Goal: Use online tool/utility: Utilize a website feature to perform a specific function

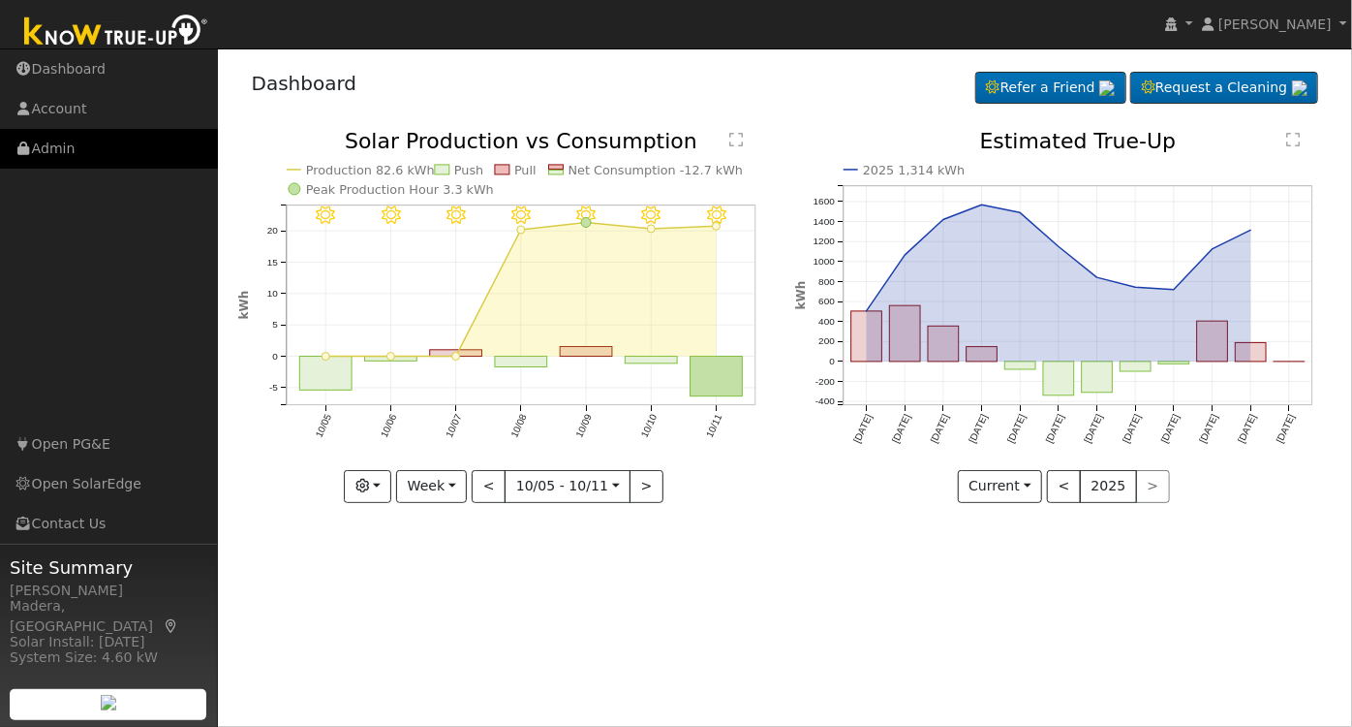
click at [94, 147] on link "Admin" at bounding box center [109, 149] width 218 height 40
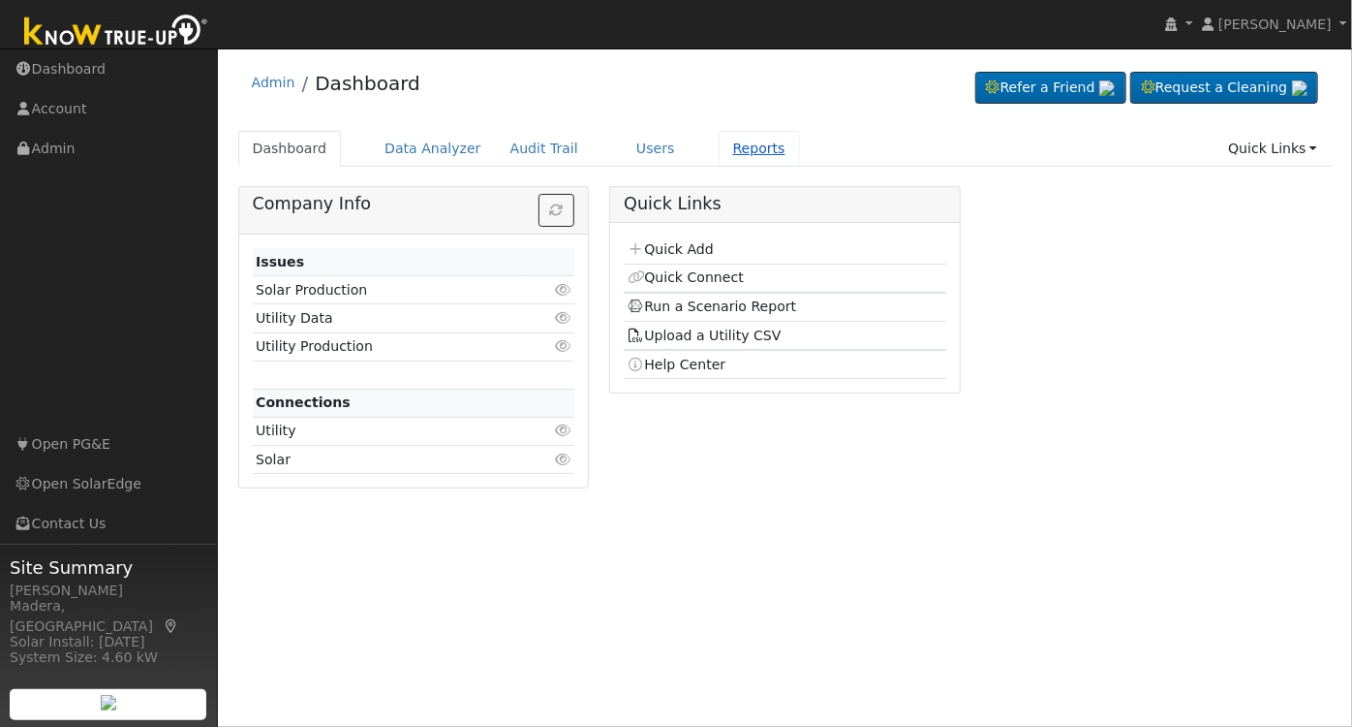
click at [719, 144] on link "Reports" at bounding box center [759, 149] width 81 height 36
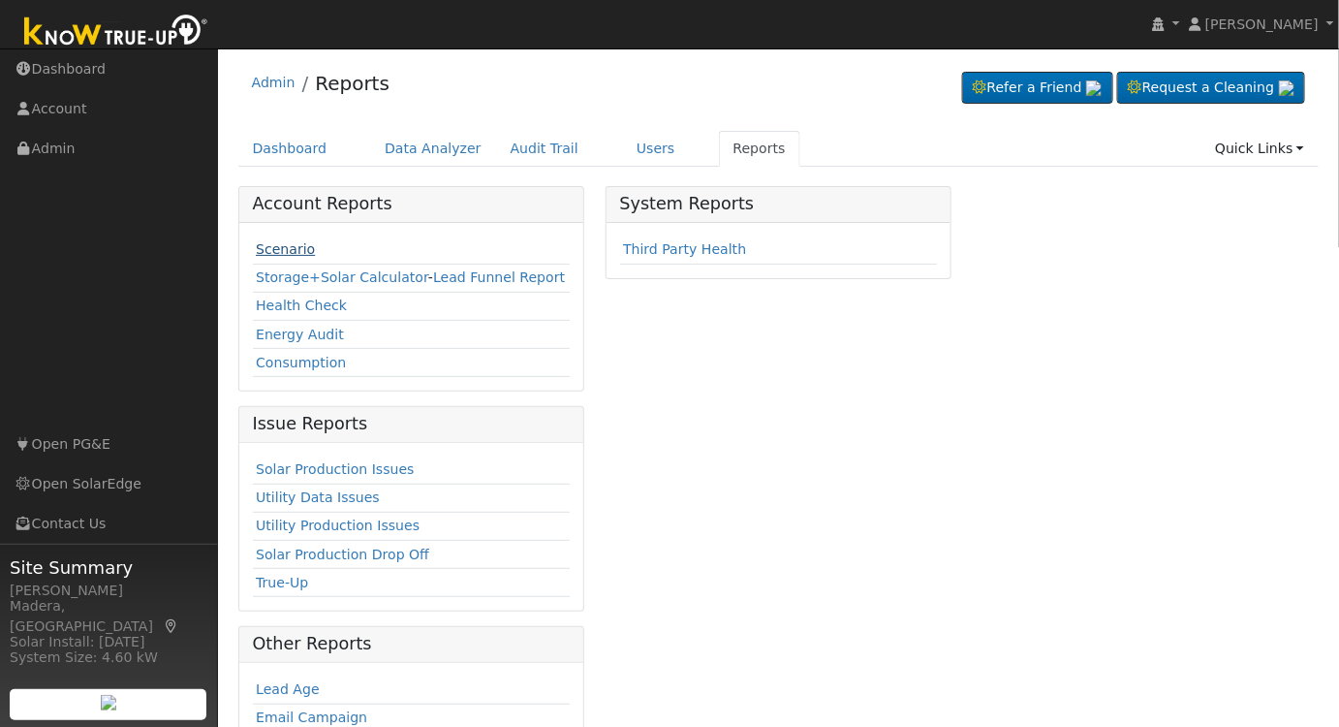
click at [281, 241] on link "Scenario" at bounding box center [285, 249] width 59 height 16
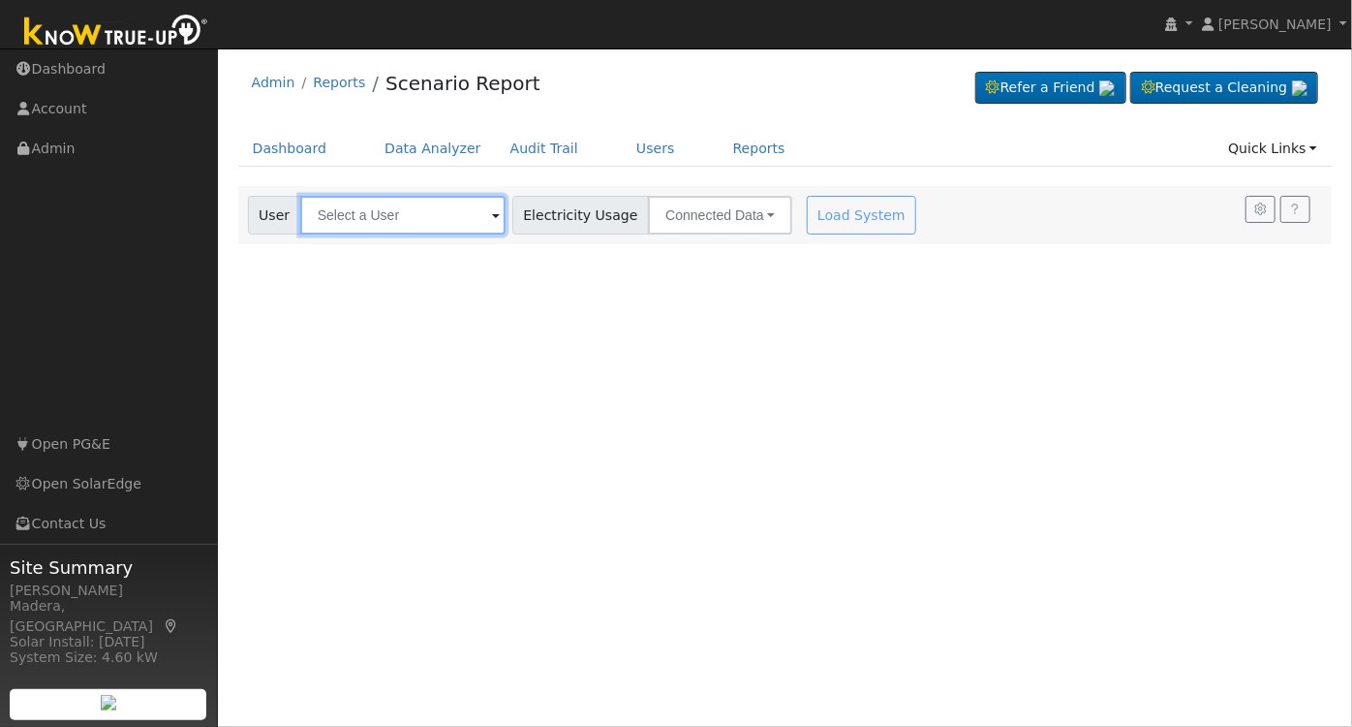
click at [389, 209] on input "text" at bounding box center [402, 215] width 205 height 39
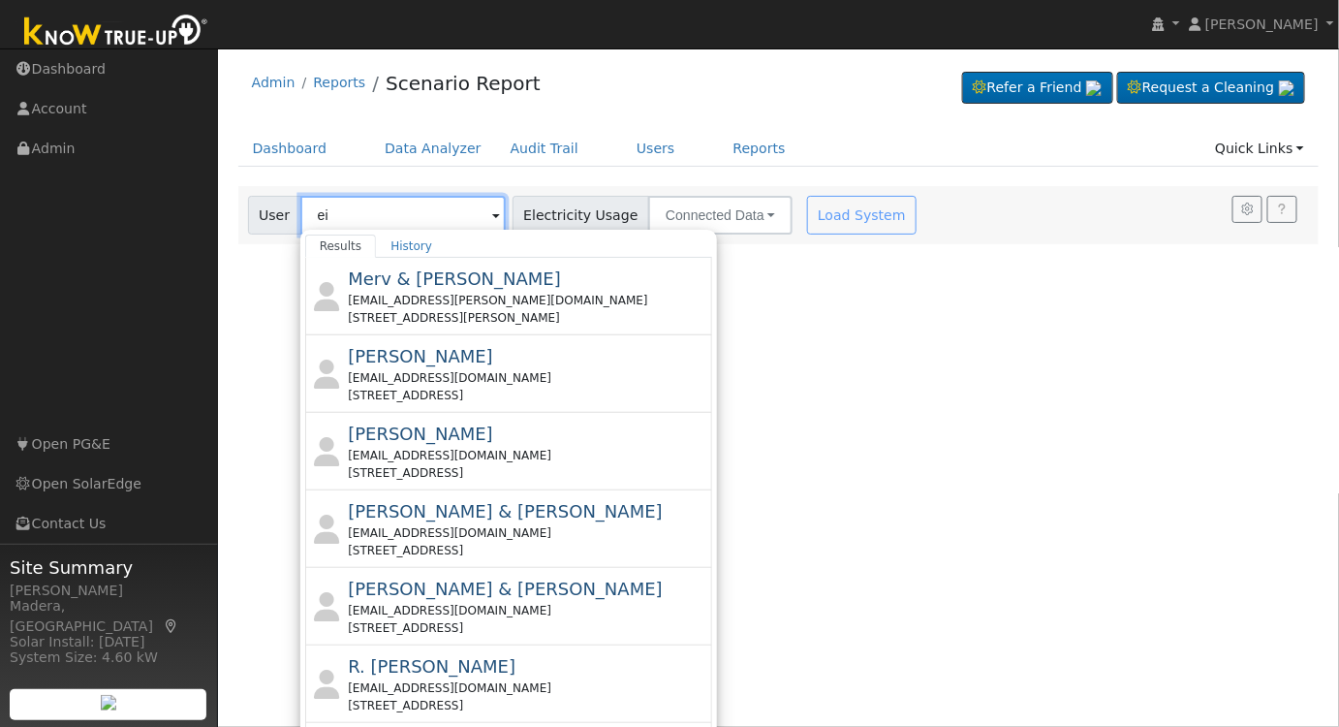
type input "e"
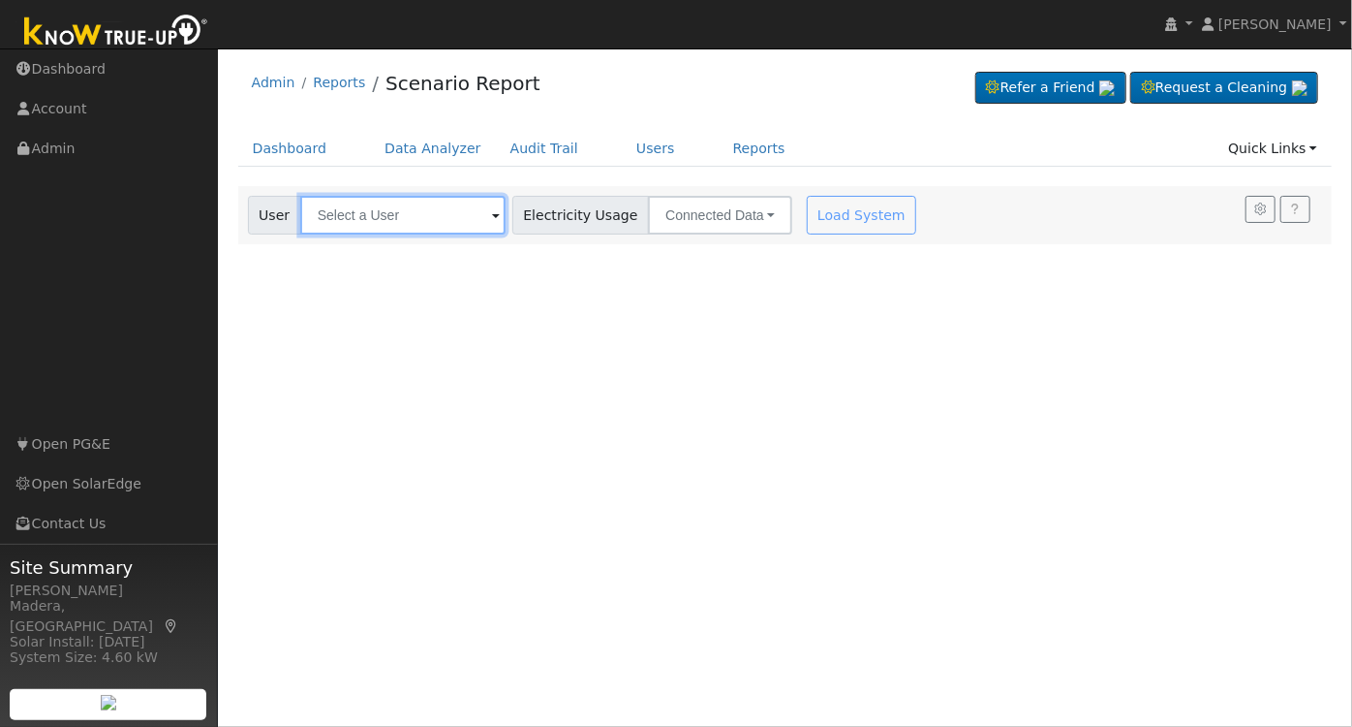
click at [405, 205] on input "text" at bounding box center [402, 215] width 205 height 39
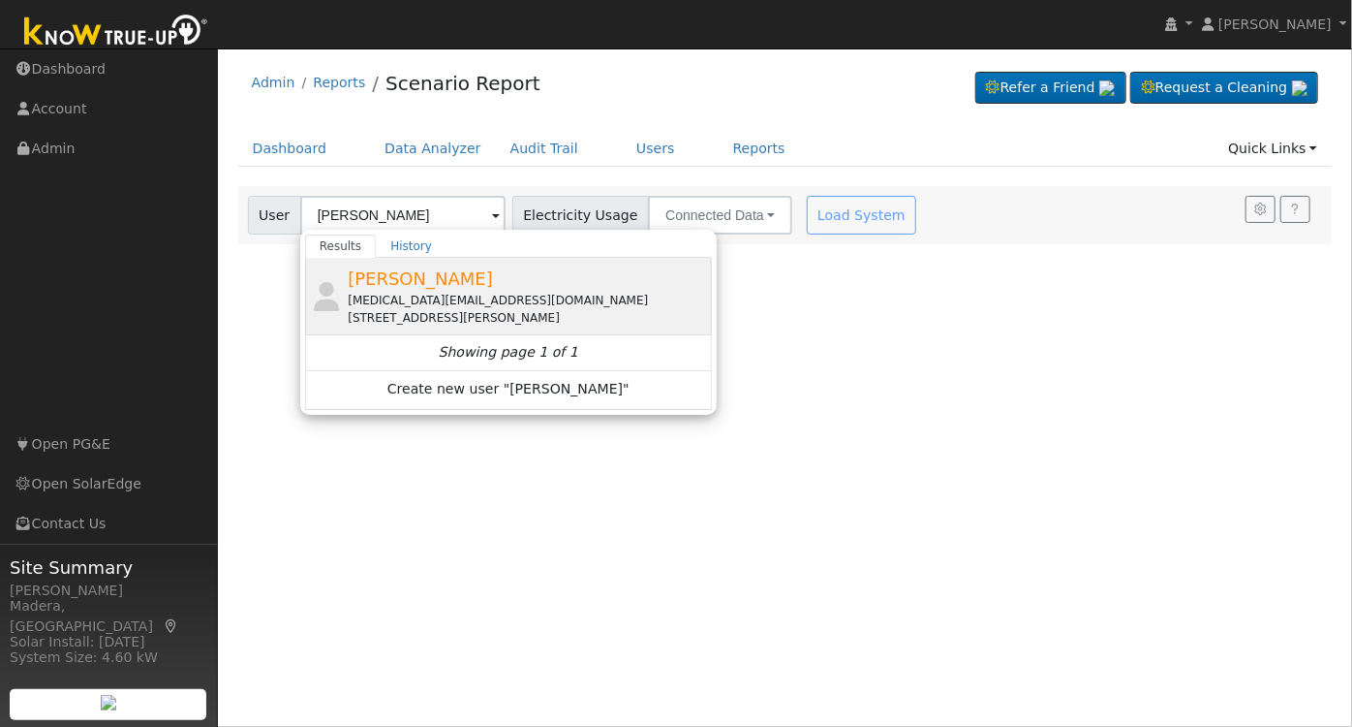
click at [476, 297] on div "permanent_makeup_artist@yahoo.com" at bounding box center [527, 300] width 359 height 17
type input "Eileen Smith"
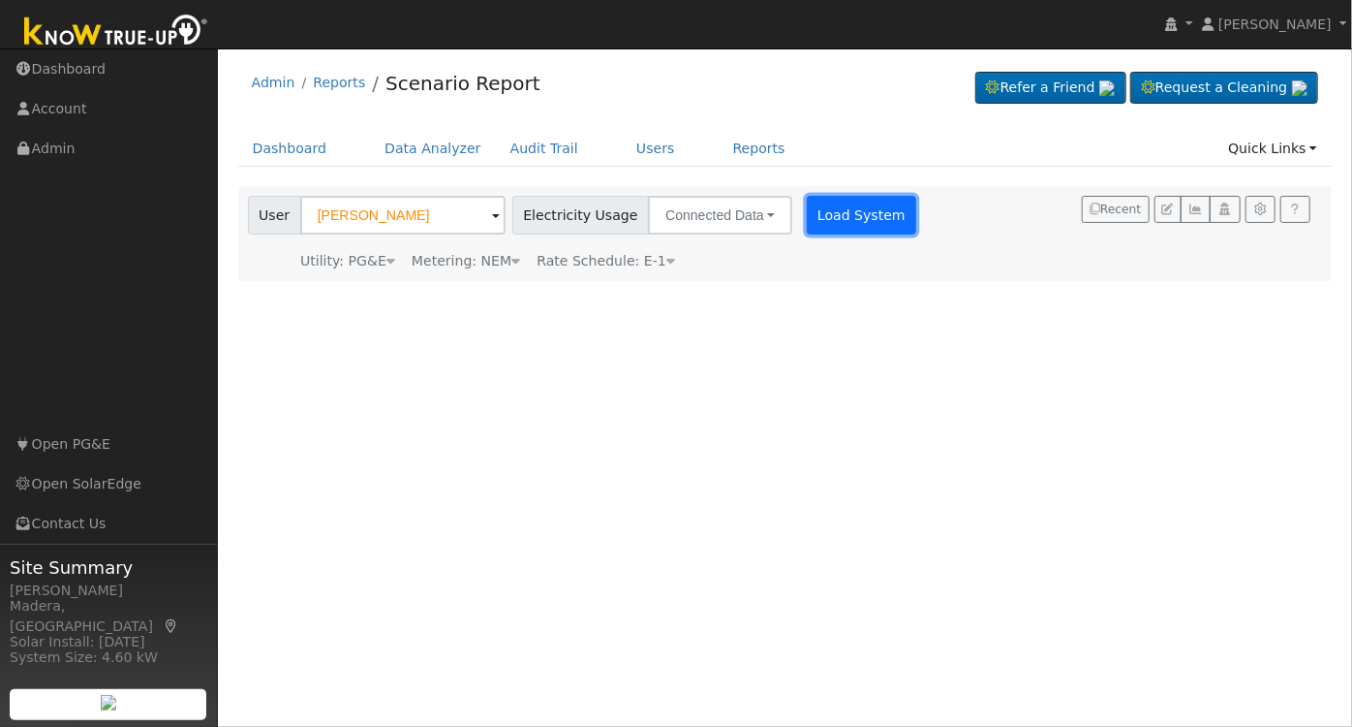
click at [821, 222] on button "Load System" at bounding box center [862, 215] width 110 height 39
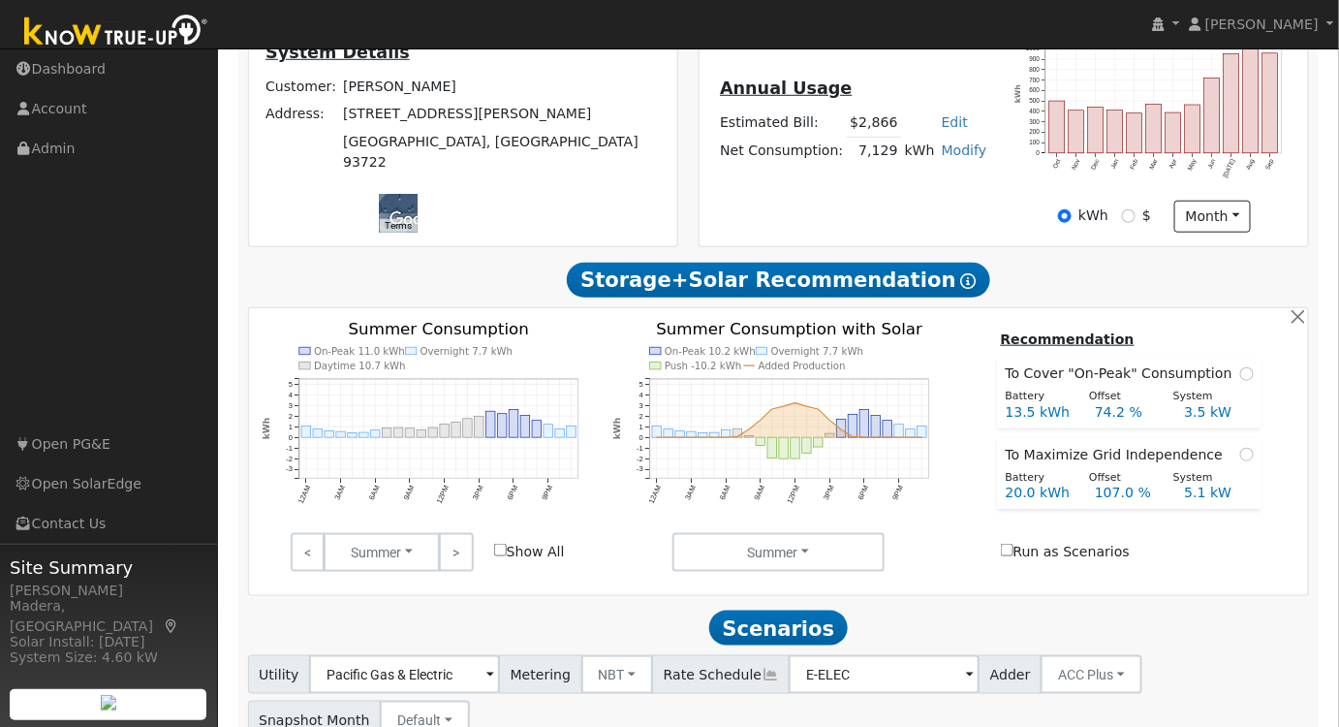
scroll to position [594, 0]
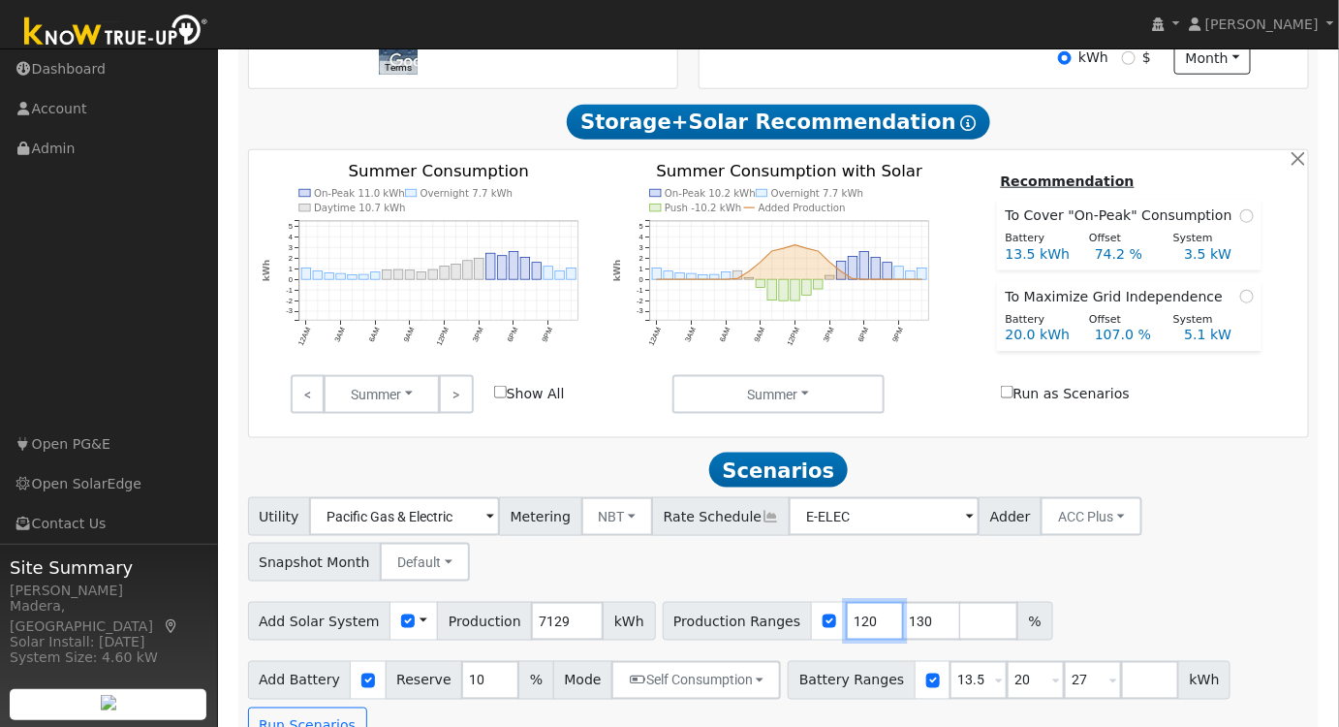
drag, startPoint x: 837, startPoint y: 624, endPoint x: 678, endPoint y: 625, distance: 158.9
click at [679, 625] on div "Production Ranges 120 130 %" at bounding box center [858, 621] width 390 height 39
type input "130"
click at [850, 634] on input "129" at bounding box center [875, 621] width 58 height 39
click at [848, 634] on input "128" at bounding box center [875, 621] width 58 height 39
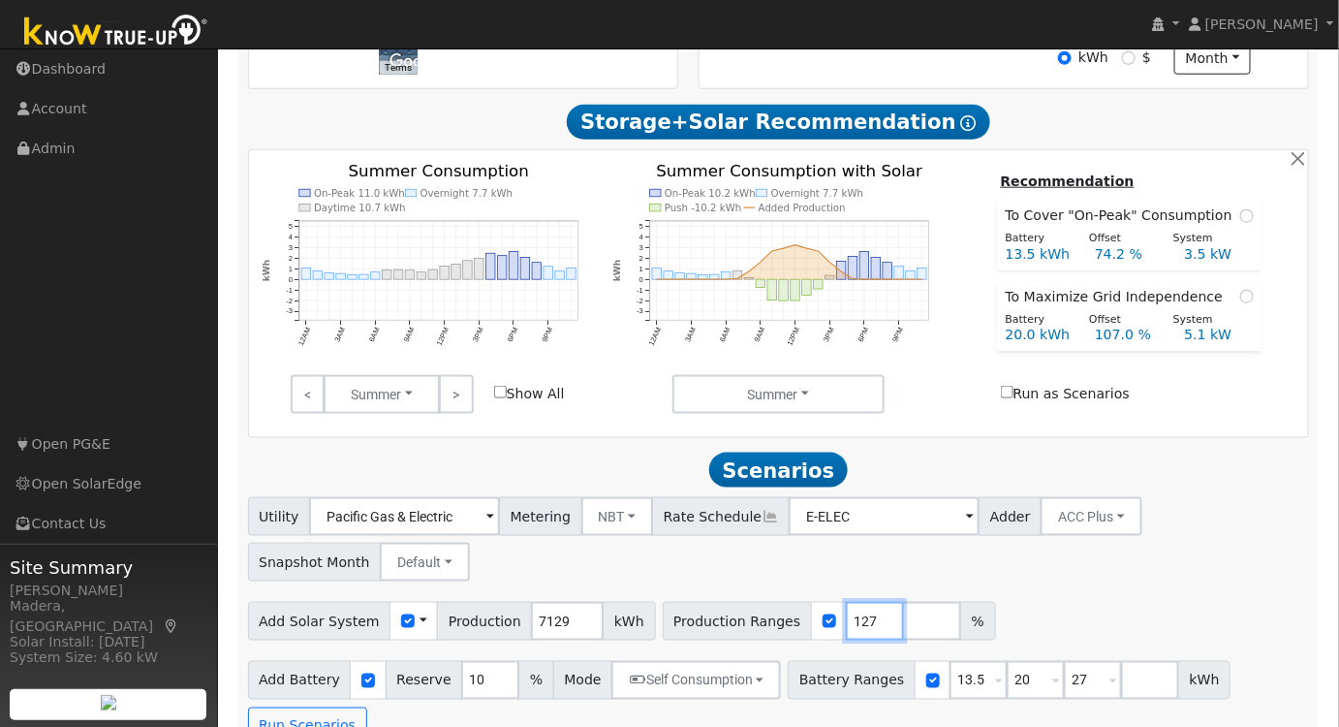
type input "127"
click at [848, 636] on input "127" at bounding box center [875, 621] width 58 height 39
drag, startPoint x: 993, startPoint y: 680, endPoint x: 956, endPoint y: 684, distance: 37.0
click at [957, 684] on div "Battery Ranges 13.5 Overrides Reserve % Mode None None Self Consumption Peak Sa…" at bounding box center [1009, 680] width 443 height 39
type input "27"
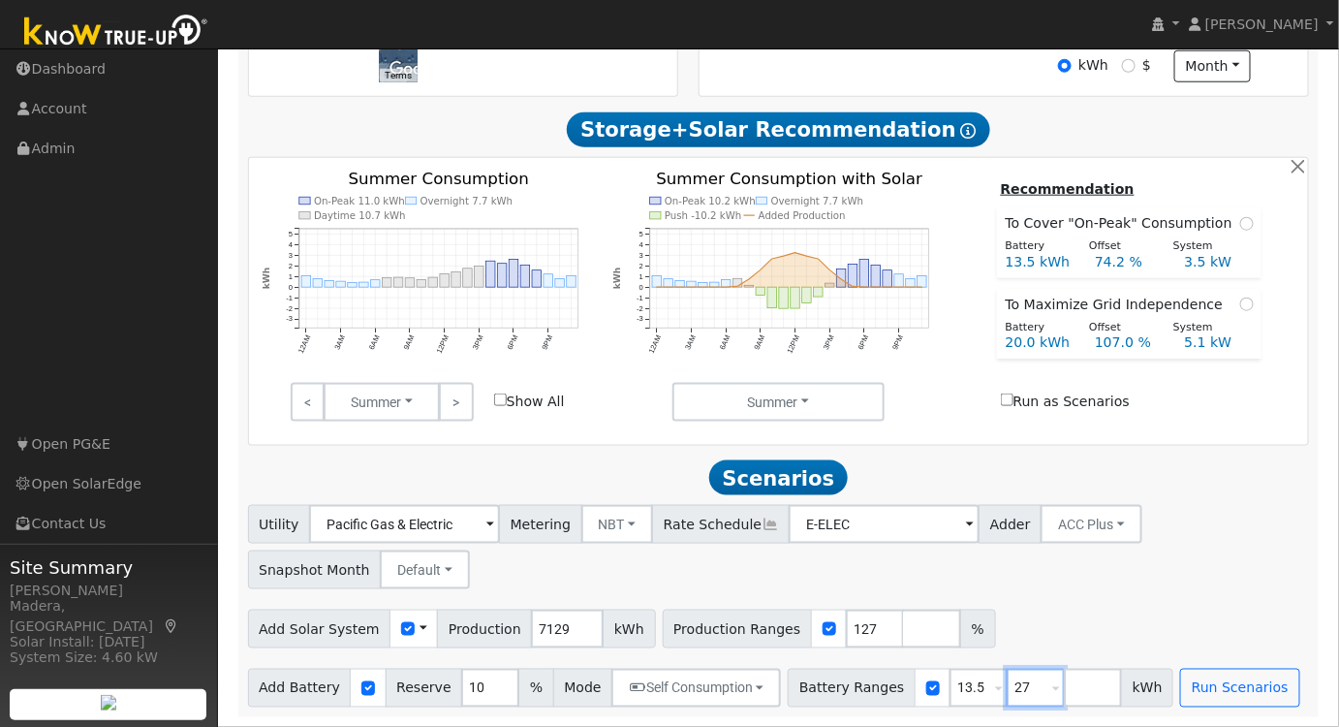
drag, startPoint x: 1000, startPoint y: 685, endPoint x: 884, endPoint y: 669, distance: 117.3
click at [884, 669] on div "Battery Ranges 13.5 Overrides Reserve % Mode None None Self Consumption Peak Sa…" at bounding box center [981, 687] width 386 height 39
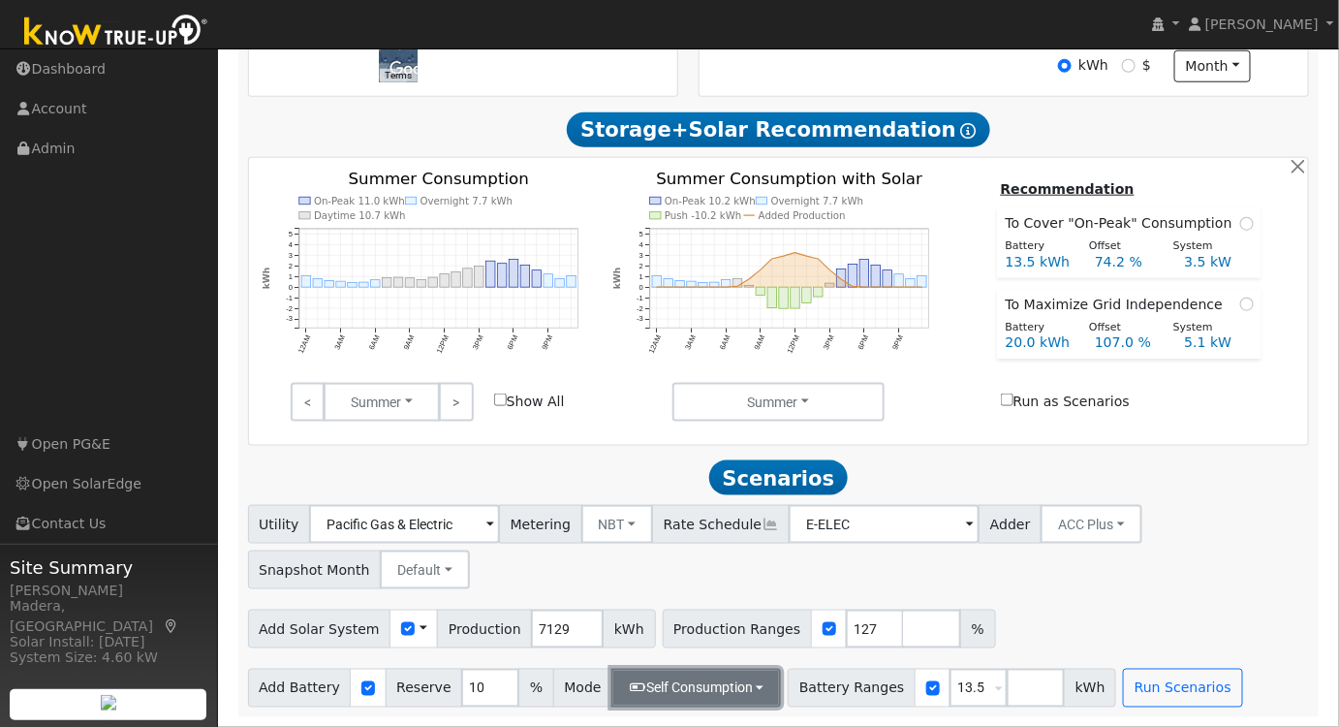
click at [629, 690] on icon "button" at bounding box center [637, 688] width 17 height 14
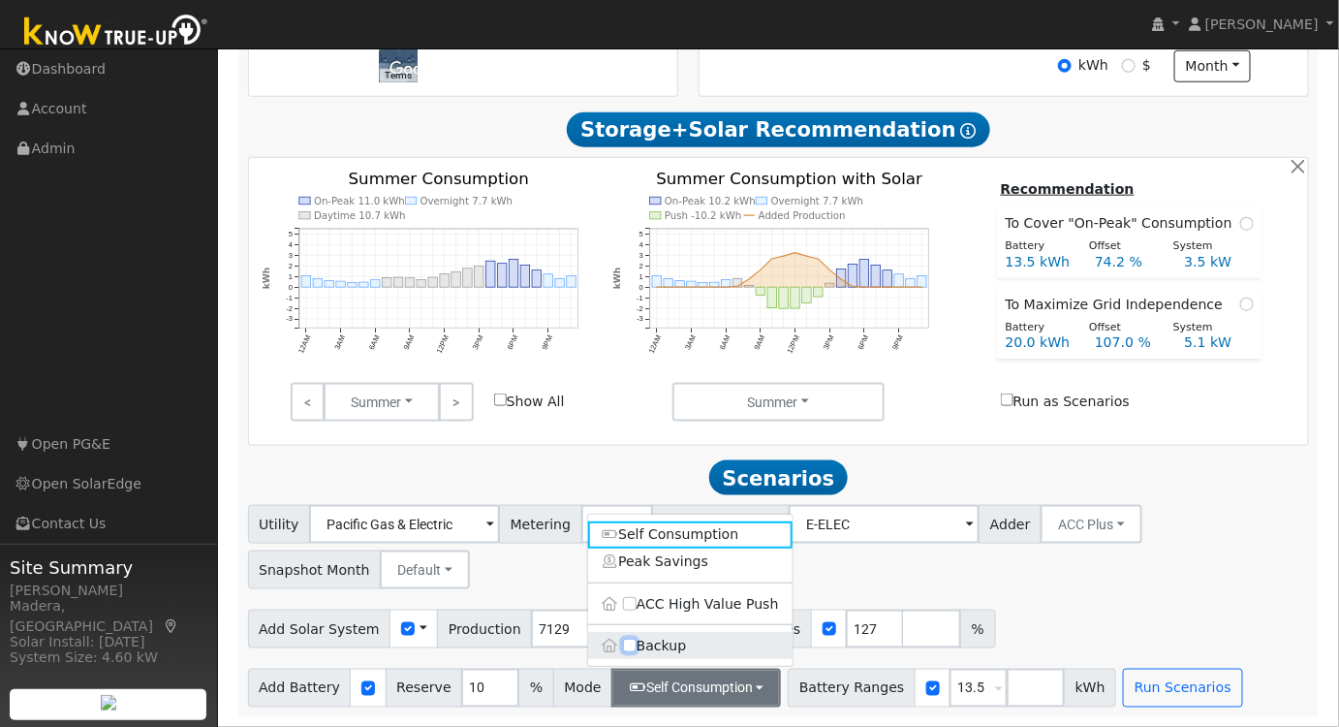
click at [630, 646] on input "Backup" at bounding box center [630, 646] width 14 height 14
checkbox input "true"
type input "20"
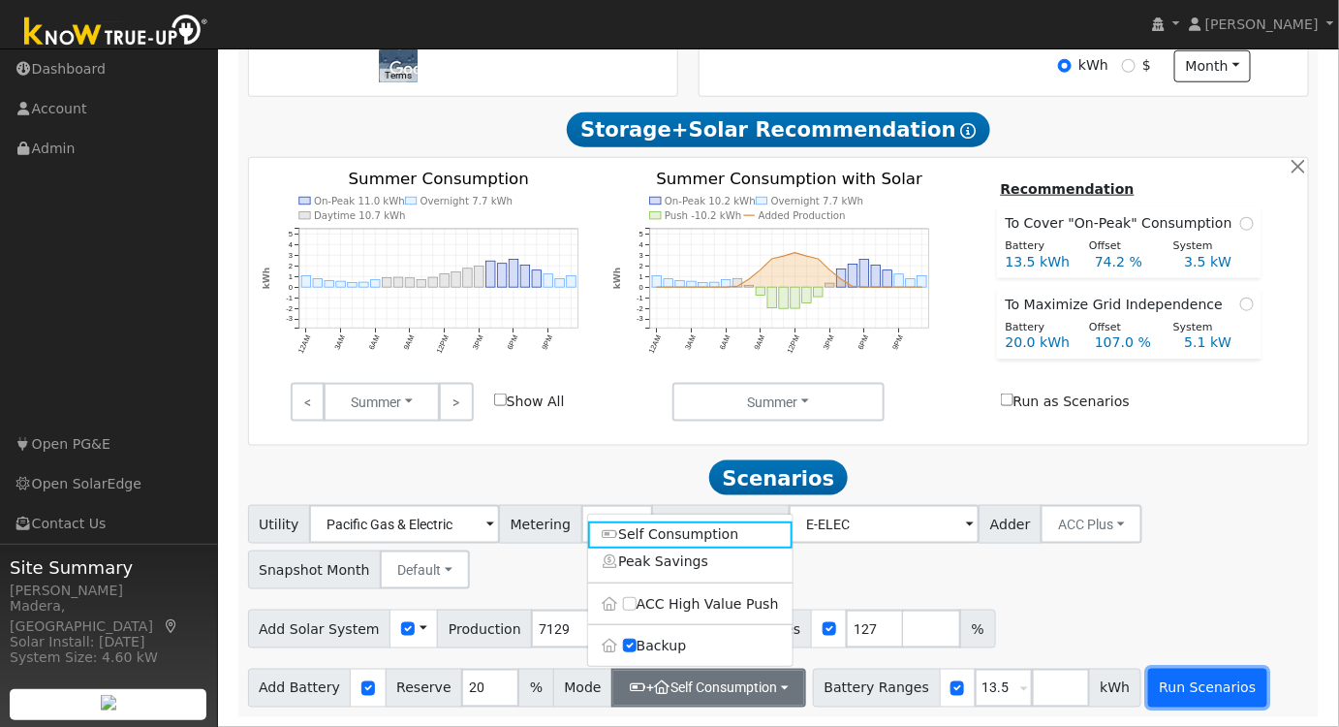
click at [1151, 688] on button "Run Scenarios" at bounding box center [1207, 687] width 119 height 39
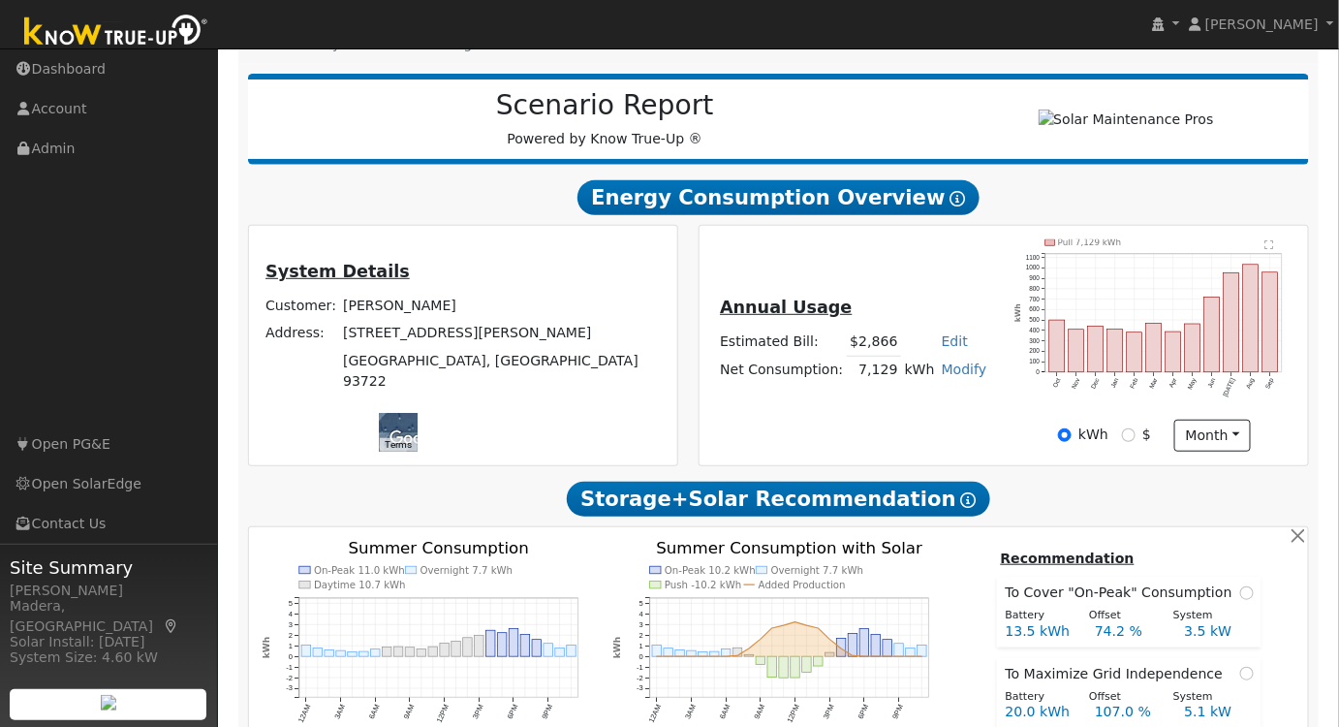
scroll to position [0, 0]
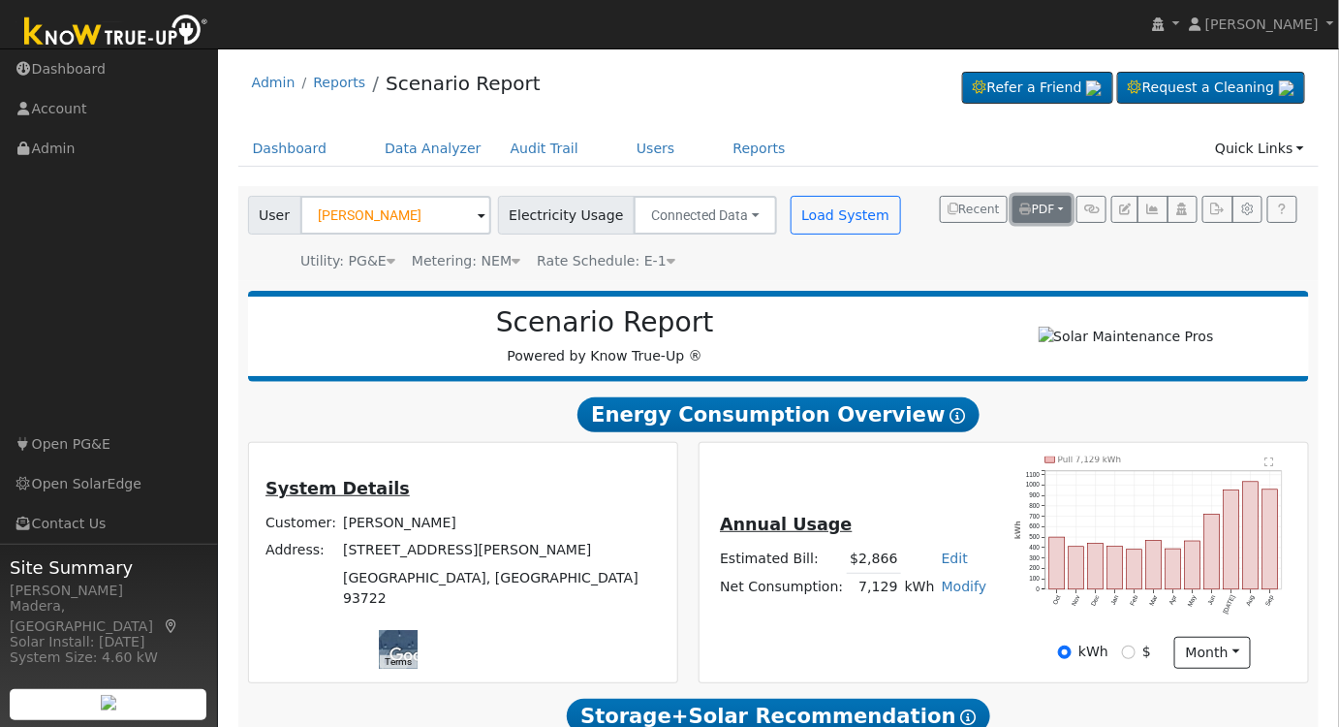
click at [1048, 215] on button "PDF" at bounding box center [1041, 209] width 59 height 27
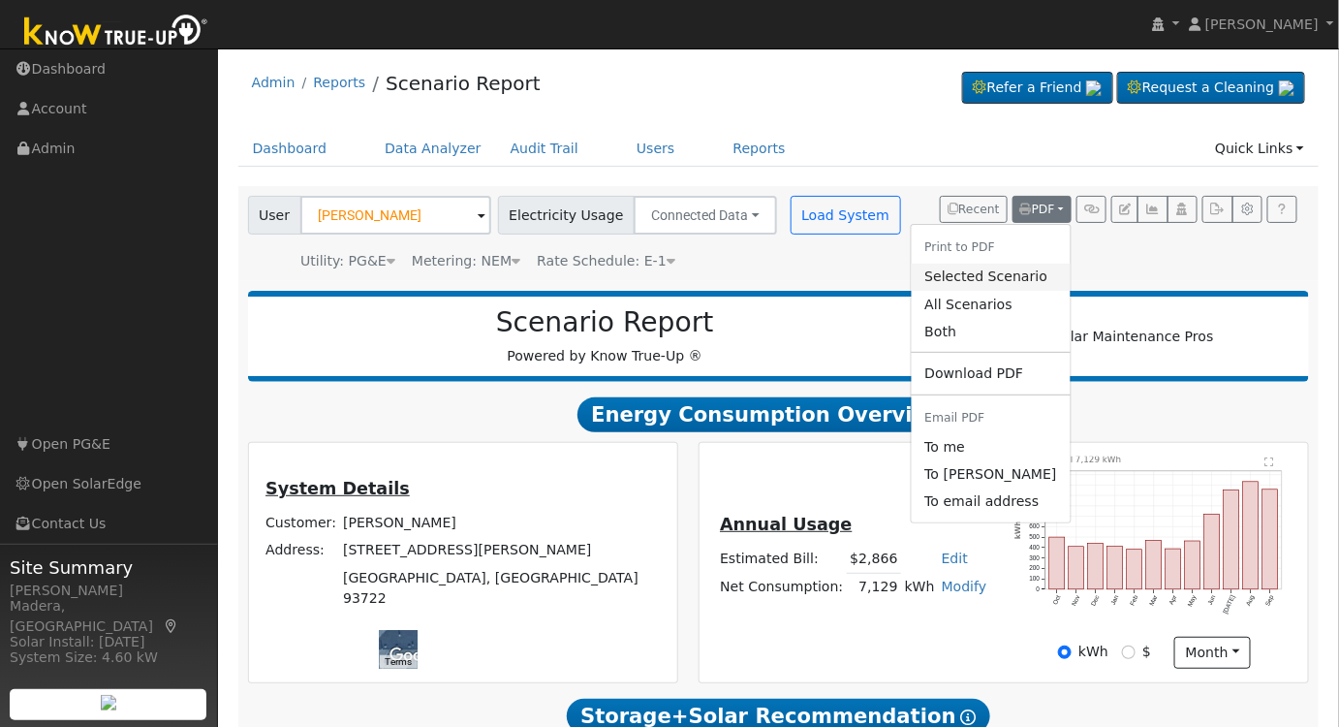
click at [1023, 268] on link "Selected Scenario" at bounding box center [990, 277] width 159 height 27
